Goal: Information Seeking & Learning: Learn about a topic

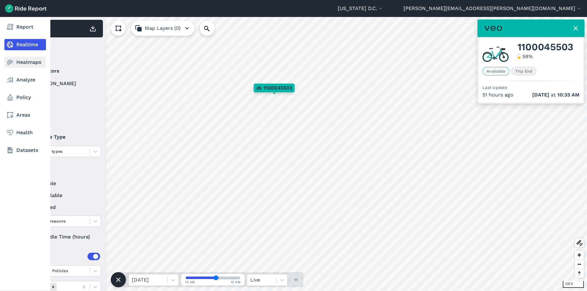
click at [16, 65] on link "Heatmaps" at bounding box center [25, 62] width 42 height 11
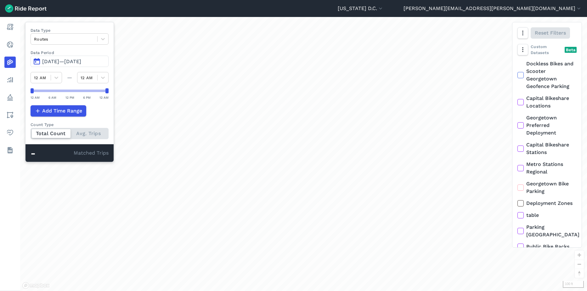
click at [49, 65] on button "[DATE]—[DATE]" at bounding box center [70, 61] width 78 height 11
click at [66, 59] on span "[DATE]—[DATE]" at bounding box center [61, 62] width 39 height 6
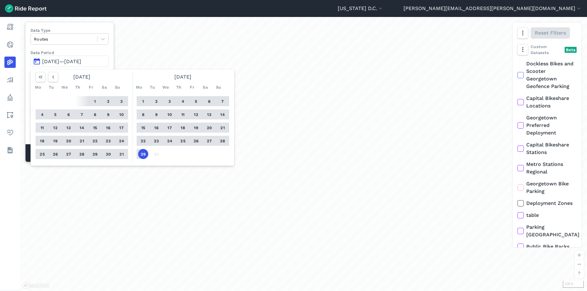
click at [142, 141] on button "22" at bounding box center [143, 141] width 10 height 10
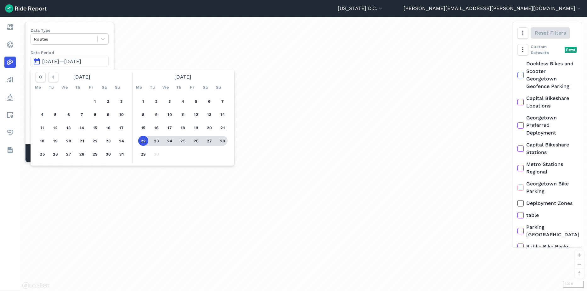
click at [222, 142] on button "28" at bounding box center [222, 141] width 10 height 10
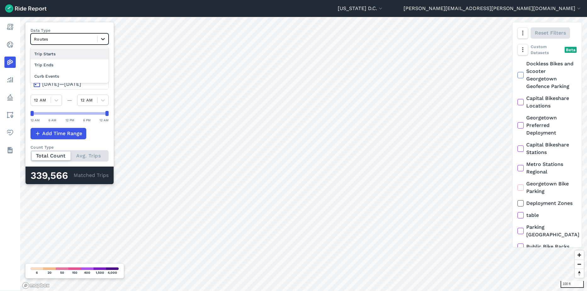
click at [106, 41] on icon at bounding box center [103, 39] width 6 height 6
click at [89, 78] on div "Curb Events" at bounding box center [70, 76] width 78 height 11
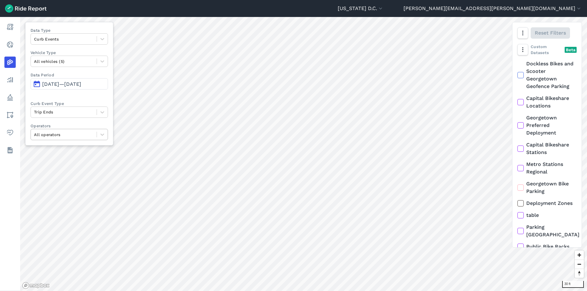
click at [93, 137] on div at bounding box center [63, 134] width 59 height 7
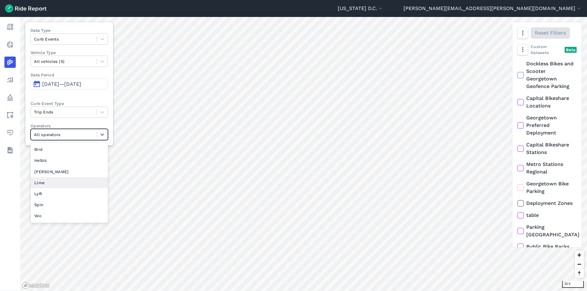
click at [71, 179] on div "Lime" at bounding box center [69, 183] width 77 height 11
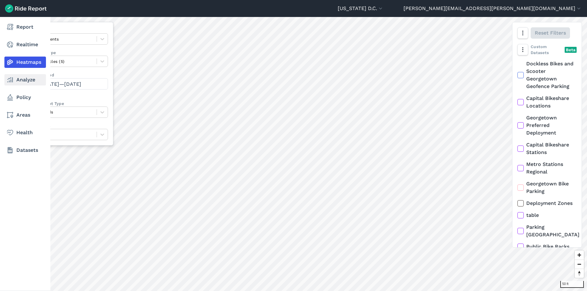
click at [23, 85] on link "Analyze" at bounding box center [25, 79] width 42 height 11
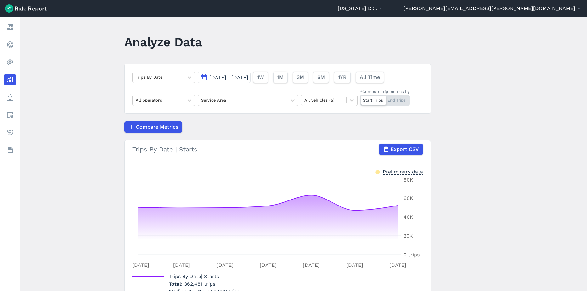
click at [240, 78] on span "[DATE]—[DATE]" at bounding box center [228, 78] width 39 height 6
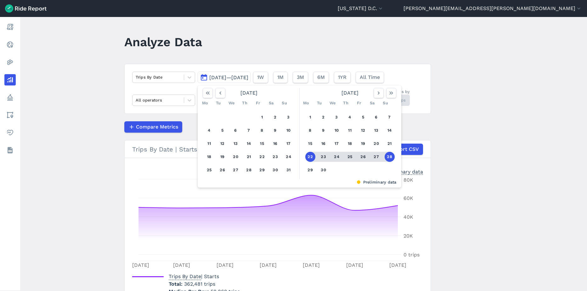
click at [266, 34] on header "Analyze Data" at bounding box center [281, 44] width 314 height 24
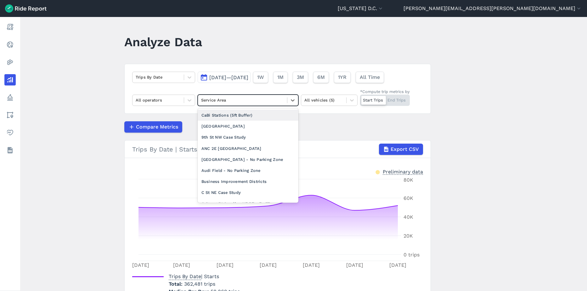
click at [233, 101] on div at bounding box center [242, 100] width 83 height 7
click at [172, 106] on div "All operators" at bounding box center [163, 100] width 63 height 11
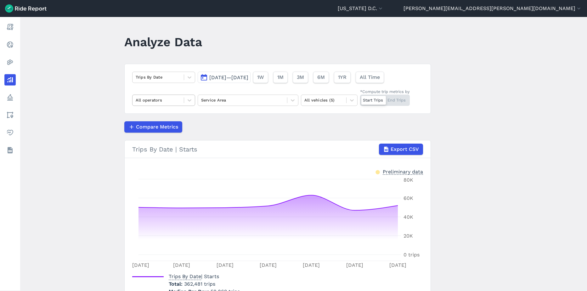
click at [172, 102] on div at bounding box center [158, 100] width 45 height 7
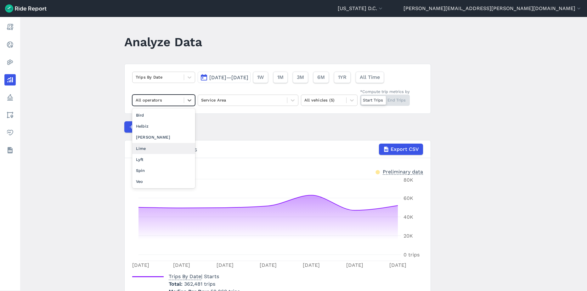
click at [165, 151] on div "Lime" at bounding box center [163, 148] width 63 height 11
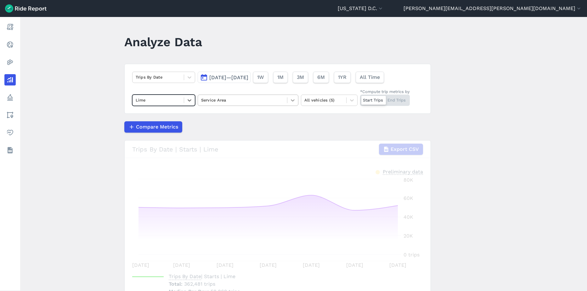
click at [293, 102] on icon at bounding box center [293, 100] width 6 height 6
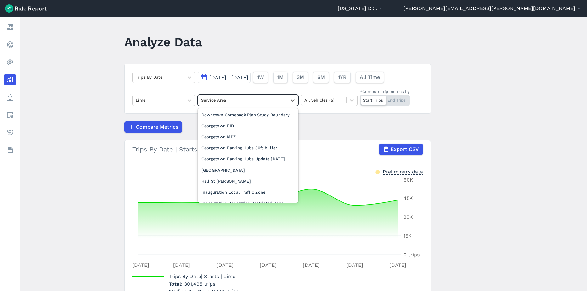
scroll to position [252, 0]
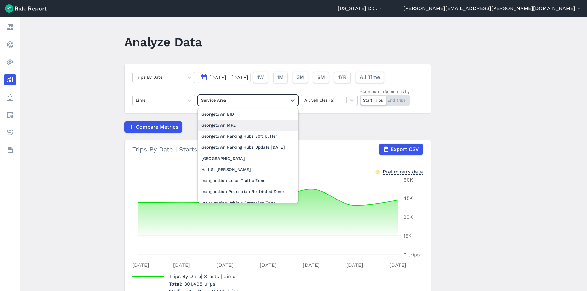
click at [243, 131] on div "Georgetown MPZ" at bounding box center [248, 125] width 101 height 11
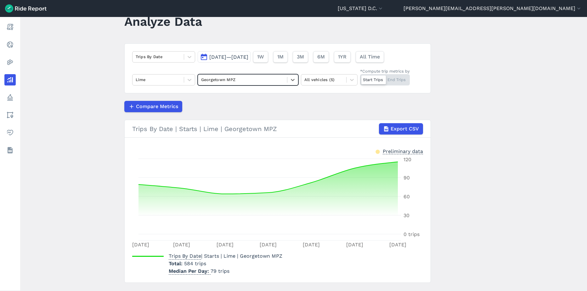
scroll to position [31, 0]
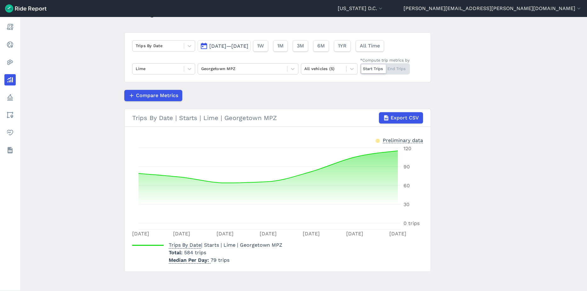
click at [395, 71] on div "Start Trips End Trips" at bounding box center [385, 68] width 50 height 11
click at [360, 67] on input "*Compute trip metrics by Start Trips End Trips" at bounding box center [360, 65] width 0 height 4
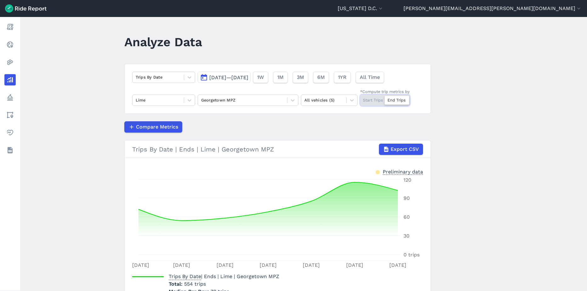
scroll to position [35, 0]
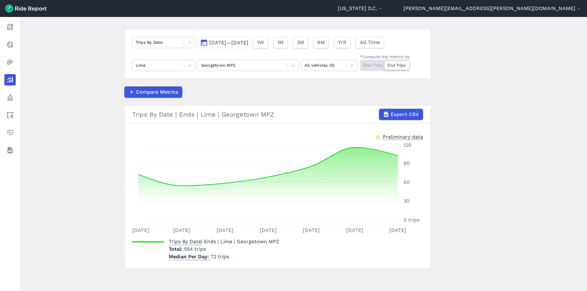
click at [251, 46] on button "[DATE]—[DATE]" at bounding box center [224, 42] width 53 height 11
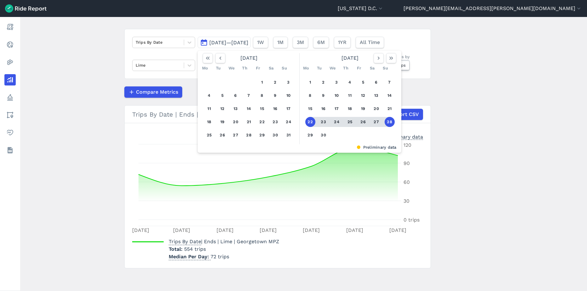
click at [519, 144] on main "Analyze Data Trips By Date [DATE]—[DATE] [DATE] Mo Tu We Th Fr Sa Su 1 2 3 4 5 …" at bounding box center [303, 154] width 567 height 274
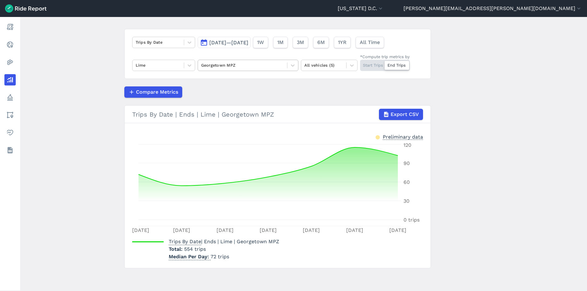
click at [255, 66] on div at bounding box center [242, 65] width 83 height 7
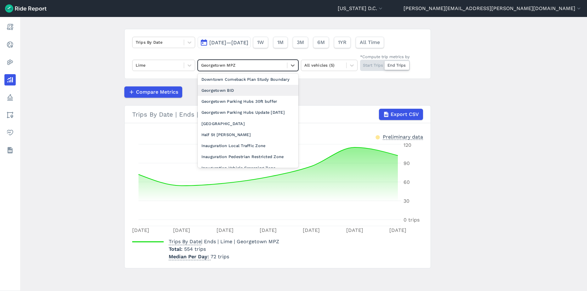
scroll to position [283, 0]
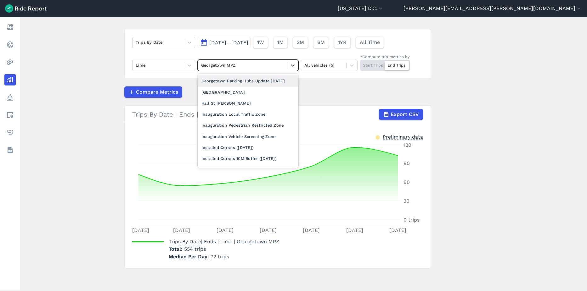
click at [258, 87] on div "Georgetown Parking Hubs Update [DATE]" at bounding box center [248, 81] width 101 height 11
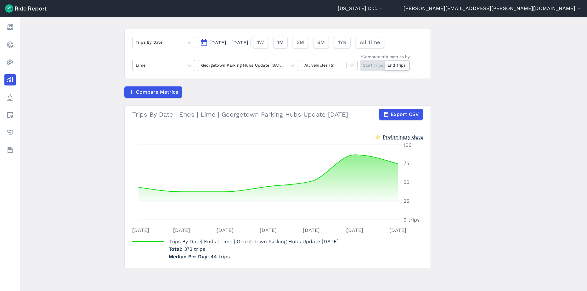
click at [174, 64] on div at bounding box center [158, 65] width 45 height 7
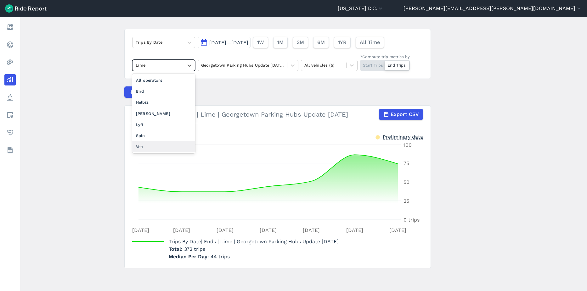
click at [160, 144] on div "Veo" at bounding box center [163, 146] width 63 height 11
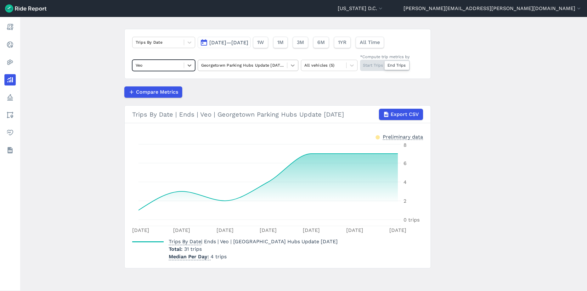
click at [294, 65] on icon at bounding box center [293, 65] width 6 height 6
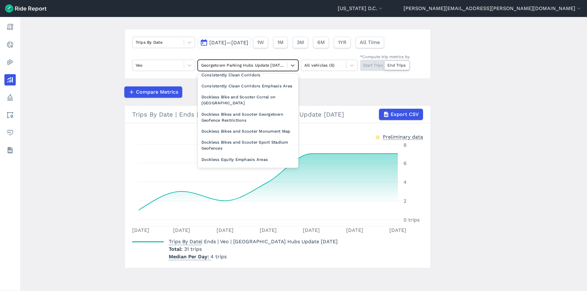
scroll to position [252, 0]
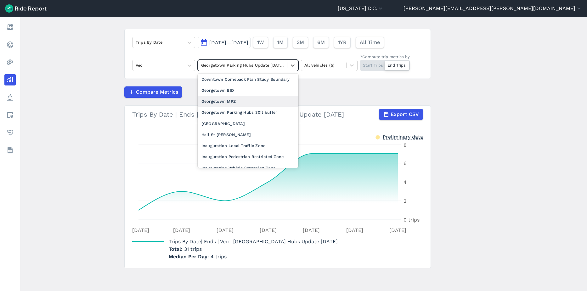
click at [234, 107] on div "Georgetown MPZ" at bounding box center [248, 101] width 101 height 11
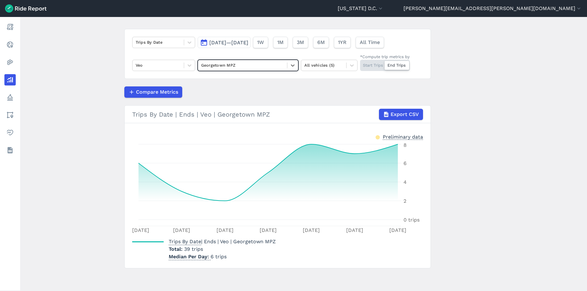
click at [182, 48] on div "Trips By Date [DATE]—[DATE] 1W 1M 3M 6M 1YR All Time Veo option Georgetown MPZ,…" at bounding box center [277, 54] width 307 height 50
click at [186, 45] on icon at bounding box center [189, 42] width 6 height 6
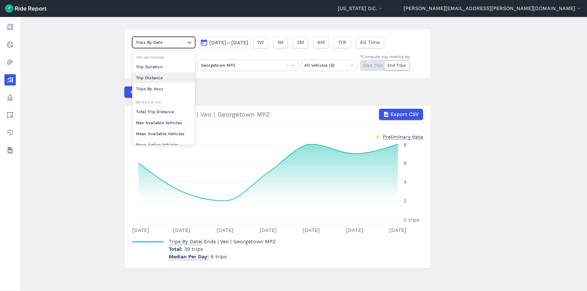
click at [97, 83] on main "Analyze Data option Trip Distance focused, 0 of 2. 10 results available. Use Up…" at bounding box center [303, 154] width 567 height 274
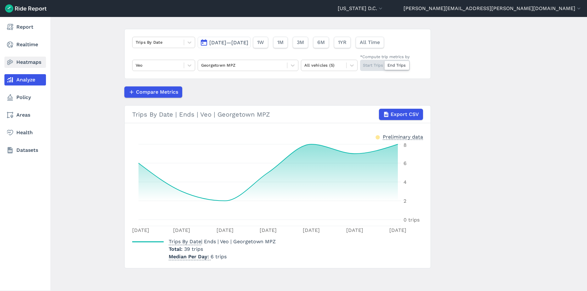
click at [29, 64] on link "Heatmaps" at bounding box center [25, 62] width 42 height 11
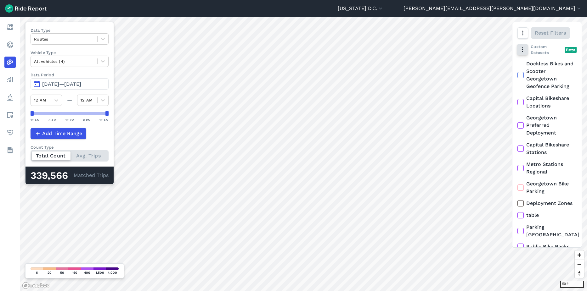
click at [527, 52] on button "button" at bounding box center [522, 49] width 11 height 11
click at [526, 50] on button "button" at bounding box center [522, 49] width 11 height 11
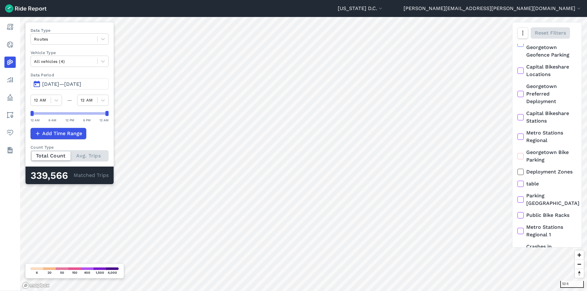
click at [522, 96] on icon at bounding box center [521, 94] width 6 height 6
click at [517, 87] on input "Georgetown Preferred Deployment" at bounding box center [517, 85] width 0 height 4
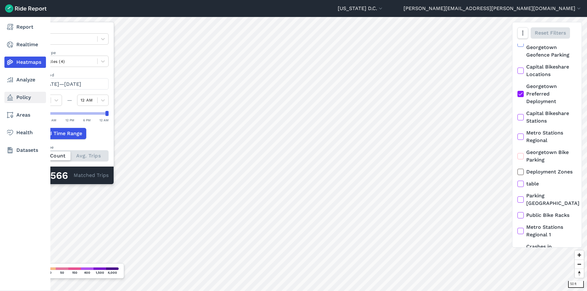
click at [31, 100] on link "Policy" at bounding box center [25, 97] width 42 height 11
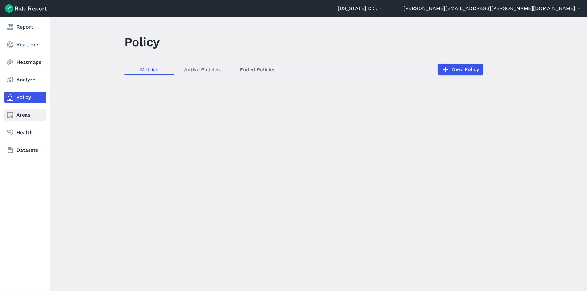
click at [31, 115] on link "Areas" at bounding box center [25, 115] width 42 height 11
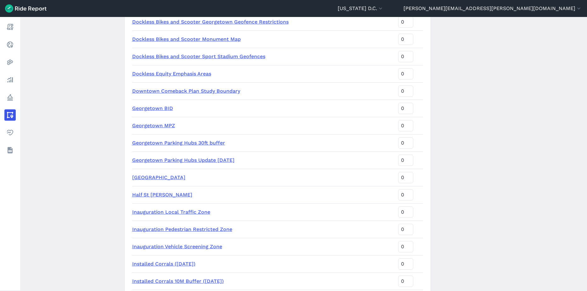
scroll to position [409, 0]
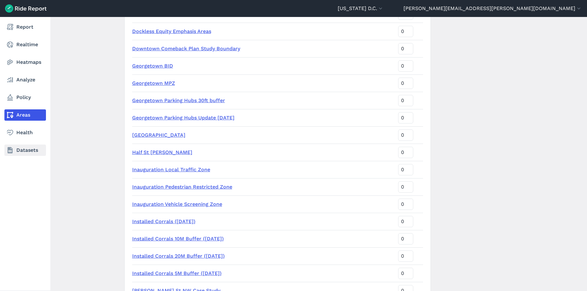
click at [6, 149] on link "Datasets" at bounding box center [25, 150] width 42 height 11
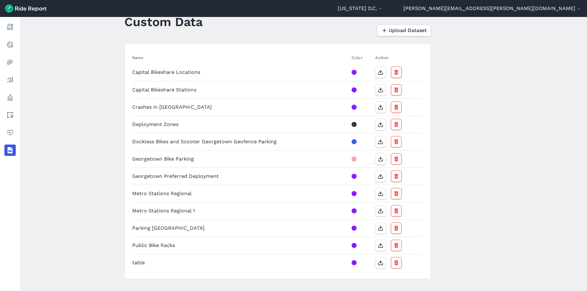
scroll to position [31, 0]
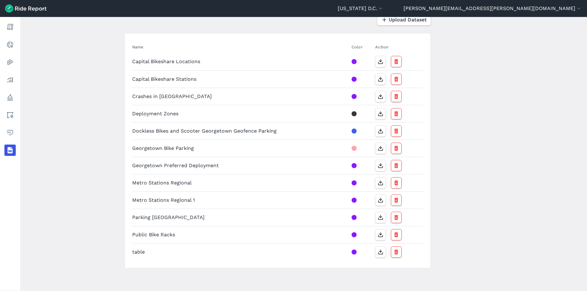
click at [229, 167] on td "Georgetown Preferred Deployment" at bounding box center [240, 165] width 217 height 17
click at [354, 166] on div at bounding box center [354, 165] width 5 height 5
drag, startPoint x: 209, startPoint y: 167, endPoint x: 131, endPoint y: 166, distance: 77.7
click at [132, 166] on td "Georgetown Preferred Deployment" at bounding box center [240, 165] width 217 height 17
click at [398, 164] on icon "button" at bounding box center [396, 166] width 6 height 6
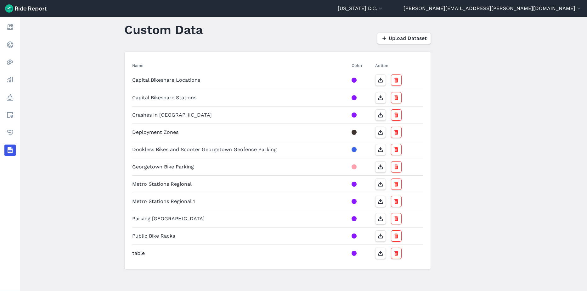
scroll to position [14, 0]
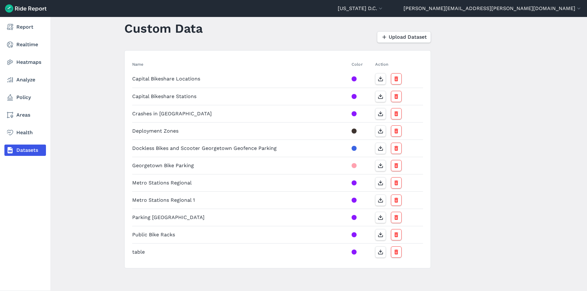
click at [34, 64] on link "Heatmaps" at bounding box center [25, 62] width 42 height 11
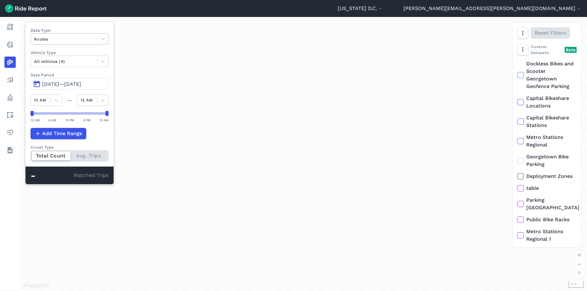
click at [79, 40] on div at bounding box center [64, 39] width 60 height 7
click at [58, 78] on div "Curb Events" at bounding box center [70, 76] width 78 height 11
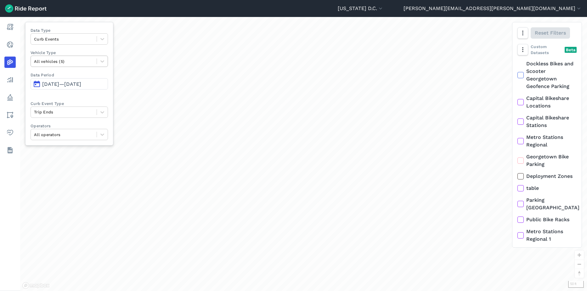
click at [67, 61] on div at bounding box center [63, 61] width 59 height 7
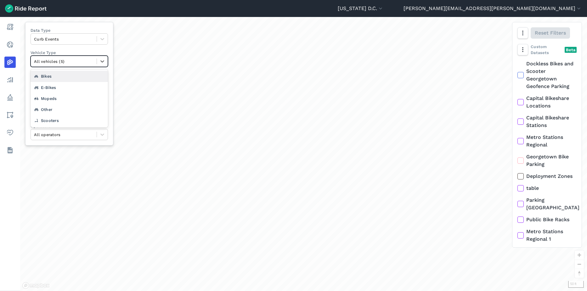
click at [69, 59] on div at bounding box center [63, 61] width 59 height 7
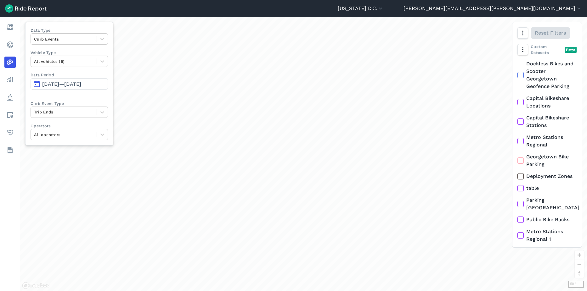
click at [81, 84] on span "[DATE]—[DATE]" at bounding box center [61, 84] width 39 height 6
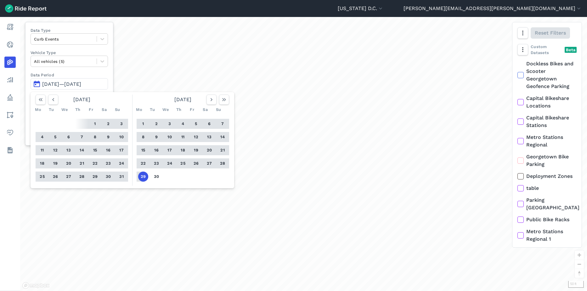
click at [142, 163] on button "22" at bounding box center [143, 164] width 10 height 10
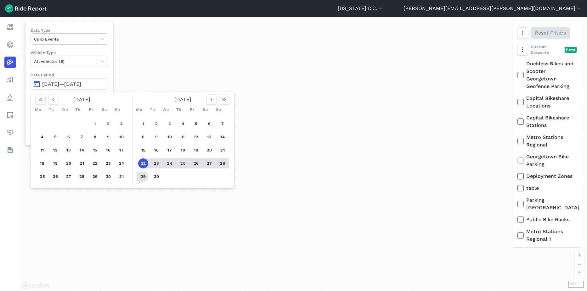
click at [146, 177] on button "29" at bounding box center [143, 177] width 10 height 10
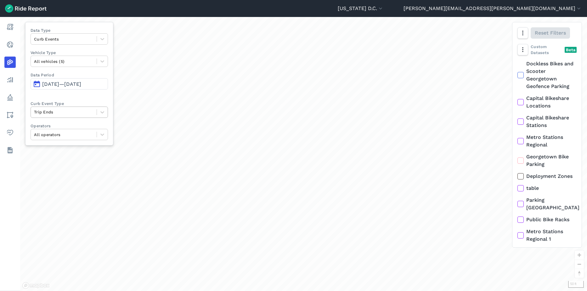
click at [69, 112] on div at bounding box center [63, 112] width 59 height 7
click at [78, 113] on div at bounding box center [63, 112] width 59 height 7
click at [76, 135] on div at bounding box center [63, 134] width 59 height 7
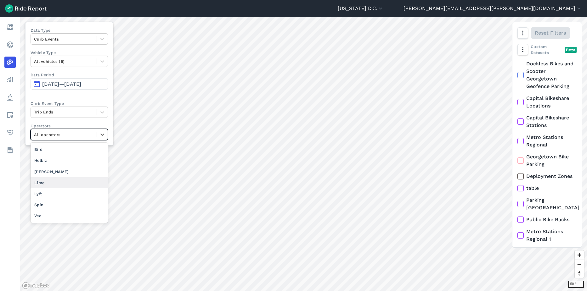
click at [43, 182] on div "Lime" at bounding box center [69, 183] width 77 height 11
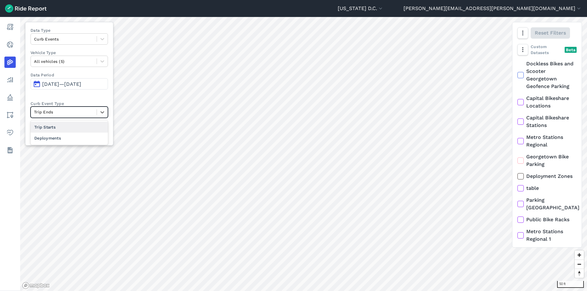
click at [66, 112] on div at bounding box center [63, 112] width 59 height 7
click at [59, 142] on div "Deployments" at bounding box center [69, 138] width 77 height 11
click at [77, 116] on div at bounding box center [63, 112] width 59 height 7
click at [77, 138] on div "Trip Ends" at bounding box center [69, 138] width 77 height 11
click at [524, 55] on button "button" at bounding box center [522, 49] width 11 height 11
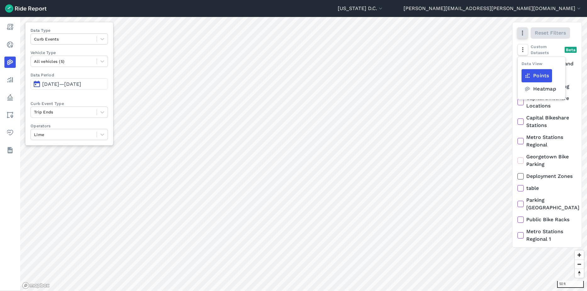
click at [524, 32] on icon "button" at bounding box center [522, 33] width 6 height 6
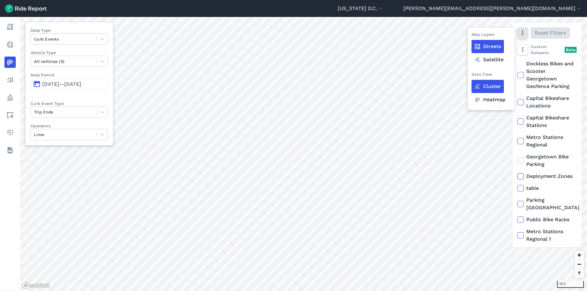
click at [522, 33] on icon "button" at bounding box center [522, 33] width 6 height 6
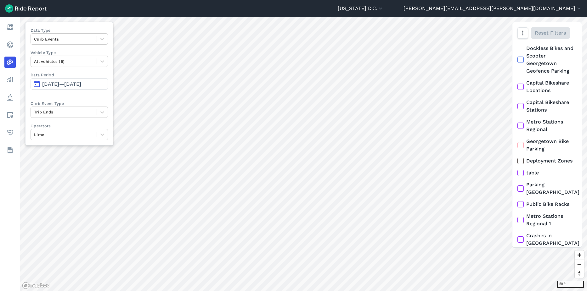
scroll to position [40, 0]
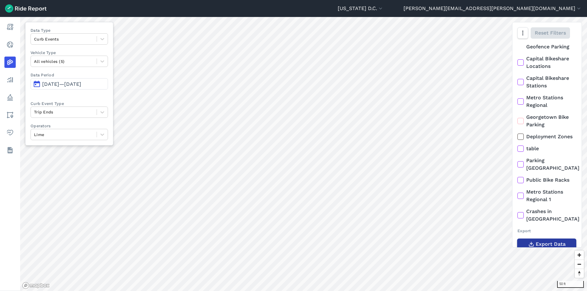
click at [549, 241] on span "Export Data" at bounding box center [551, 245] width 30 height 8
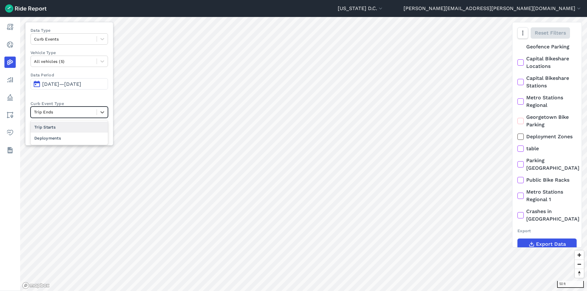
click at [76, 112] on div at bounding box center [63, 112] width 59 height 7
click at [69, 140] on div "Deployments" at bounding box center [69, 138] width 77 height 11
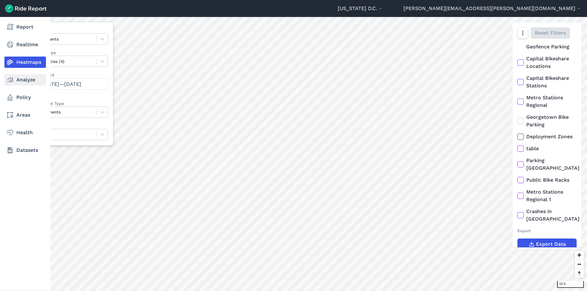
click at [19, 83] on link "Analyze" at bounding box center [25, 79] width 42 height 11
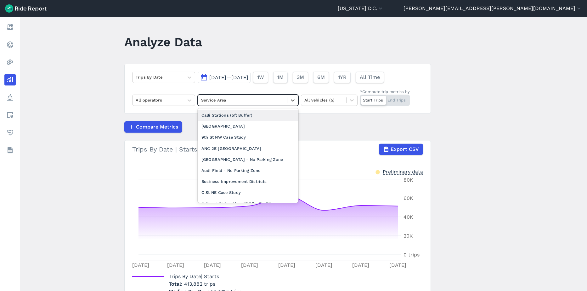
click at [216, 99] on div at bounding box center [242, 100] width 83 height 7
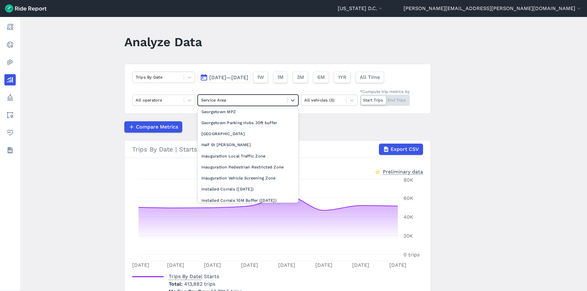
scroll to position [220, 0]
click at [224, 140] on div "Georgetown BID" at bounding box center [248, 134] width 101 height 11
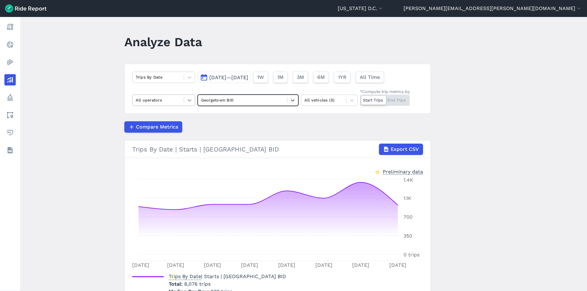
click at [188, 101] on icon at bounding box center [190, 100] width 4 height 2
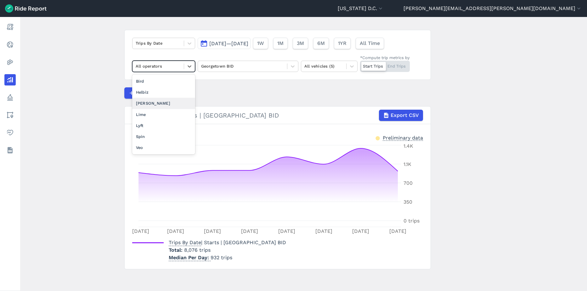
scroll to position [35, 0]
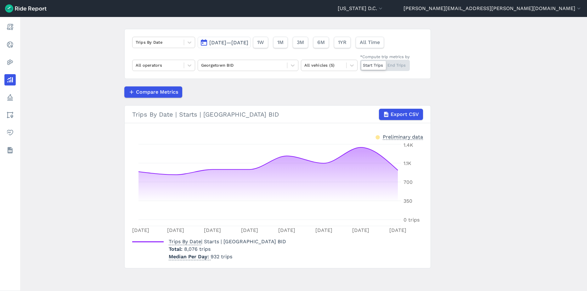
click at [301, 86] on article "Trips By Date [DATE]—[DATE] 1W 1M 3M 6M 1YR All Time All operators Georgetown B…" at bounding box center [277, 149] width 307 height 240
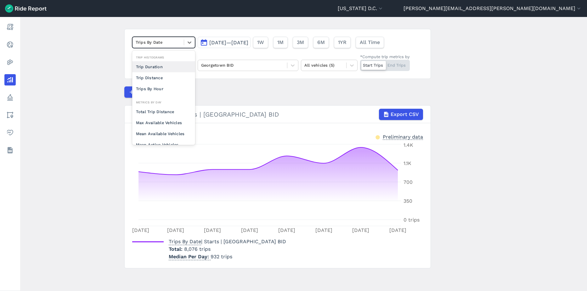
click at [161, 42] on div at bounding box center [158, 42] width 45 height 7
click at [155, 87] on div "Trips By Hour" at bounding box center [163, 88] width 63 height 11
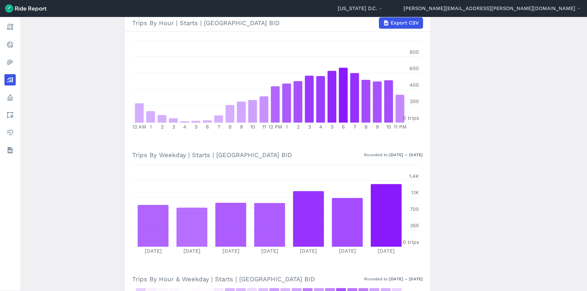
scroll to position [98, 0]
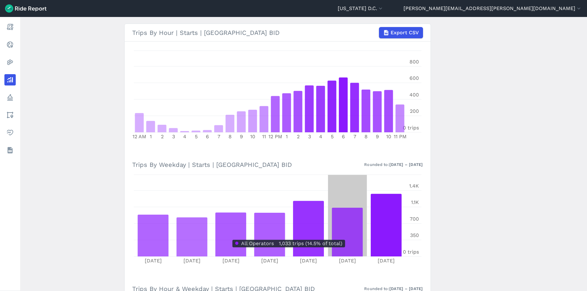
click at [344, 236] on icon at bounding box center [347, 232] width 31 height 49
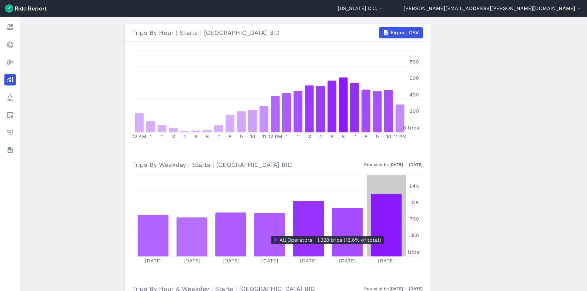
click at [385, 232] on icon at bounding box center [385, 225] width 31 height 63
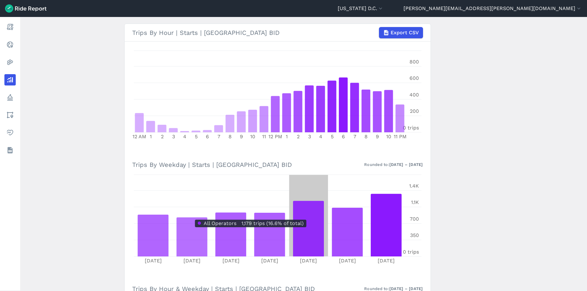
click at [310, 216] on icon at bounding box center [308, 229] width 31 height 56
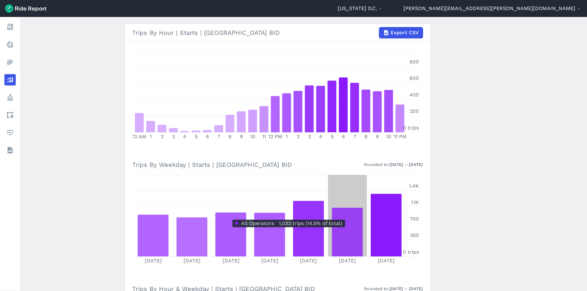
click at [343, 216] on icon at bounding box center [347, 232] width 31 height 49
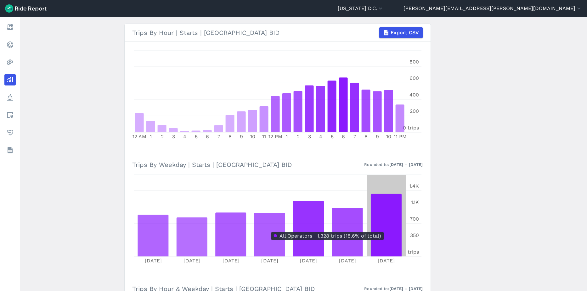
click at [381, 228] on icon at bounding box center [385, 225] width 31 height 63
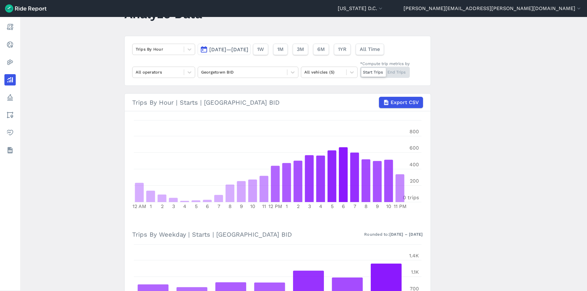
scroll to position [11, 0]
